Goal: Find specific page/section: Find specific page/section

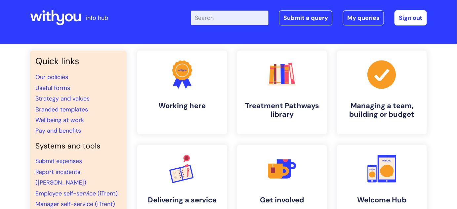
scroll to position [10, 0]
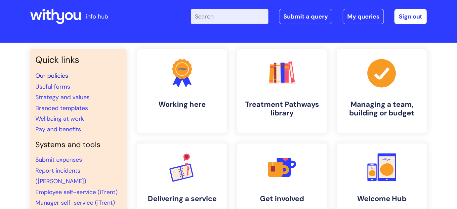
click at [57, 74] on link "Our policies" at bounding box center [51, 76] width 33 height 8
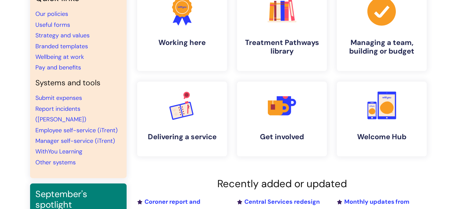
scroll to position [77, 0]
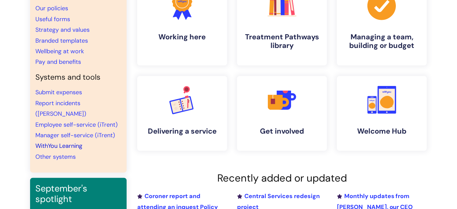
click at [58, 142] on link "WithYou Learning" at bounding box center [58, 146] width 47 height 8
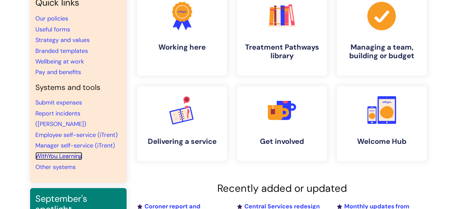
scroll to position [26, 0]
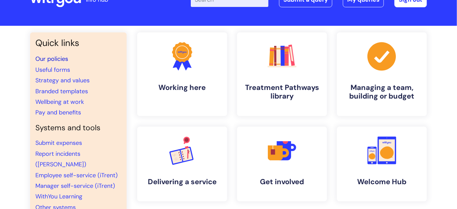
click at [56, 60] on link "Our policies" at bounding box center [51, 59] width 33 height 8
